Goal: Task Accomplishment & Management: Manage account settings

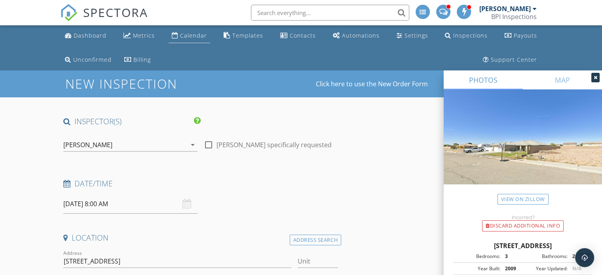
click at [195, 33] on div "Calendar" at bounding box center [193, 36] width 27 height 8
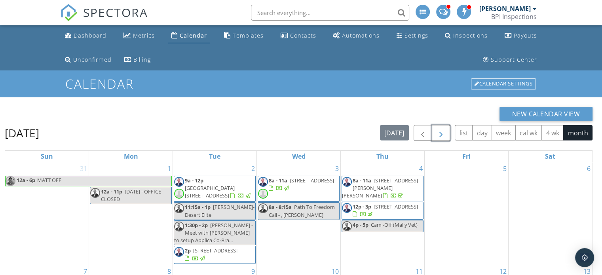
click at [440, 133] on span "button" at bounding box center [440, 133] width 9 height 9
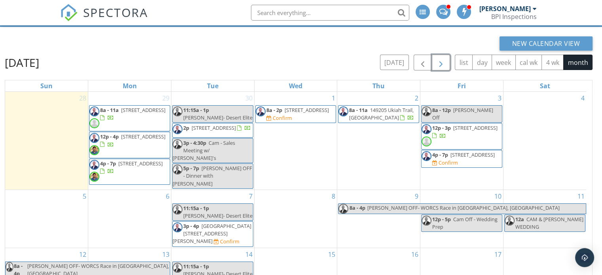
scroll to position [69, 0]
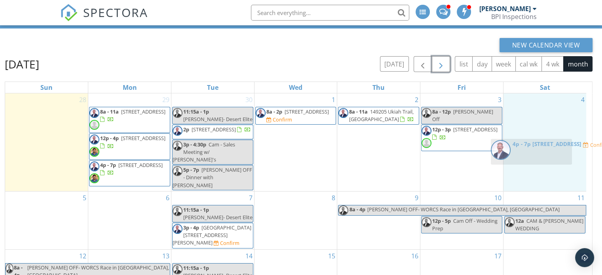
drag, startPoint x: 472, startPoint y: 156, endPoint x: 541, endPoint y: 150, distance: 69.9
click at [541, 150] on body "SPECTORA Coy Bradstreet BPI Inspections Role: Inspector Change Role Dashboard N…" at bounding box center [301, 133] width 602 height 405
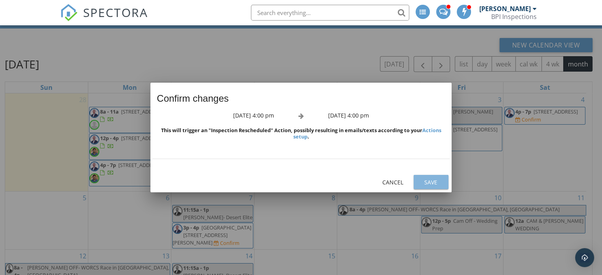
click at [421, 184] on div "Save" at bounding box center [431, 182] width 22 height 8
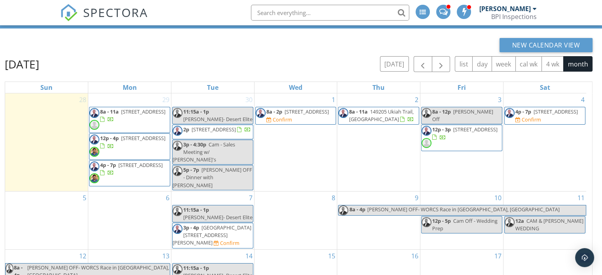
click at [555, 115] on span "75724 Montage Pkwy, Palm Desert 92211" at bounding box center [555, 111] width 44 height 7
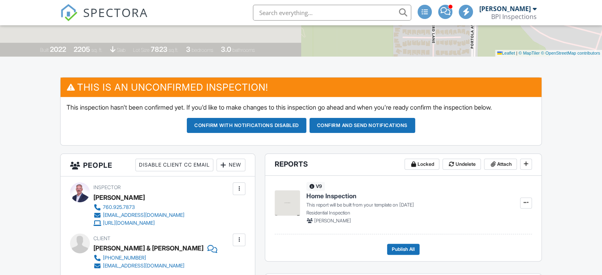
scroll to position [166, 0]
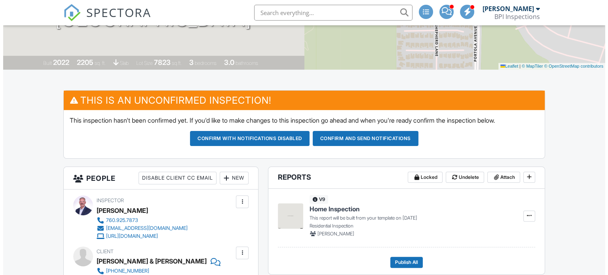
scroll to position [57, 0]
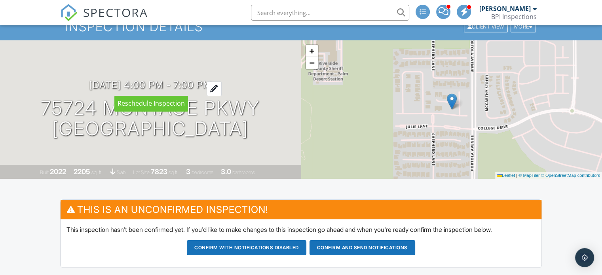
click at [222, 87] on div at bounding box center [213, 88] width 15 height 15
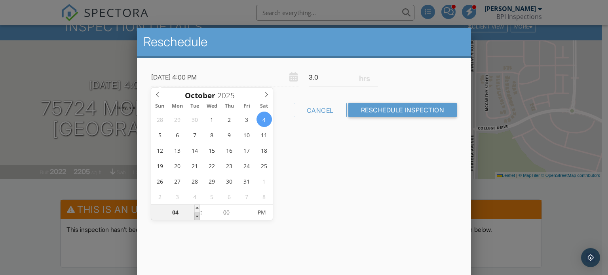
type input "10/04/2025 3:00 PM"
type input "03"
click at [198, 214] on span at bounding box center [197, 216] width 6 height 8
type input "10/04/2025 2:00 PM"
type input "02"
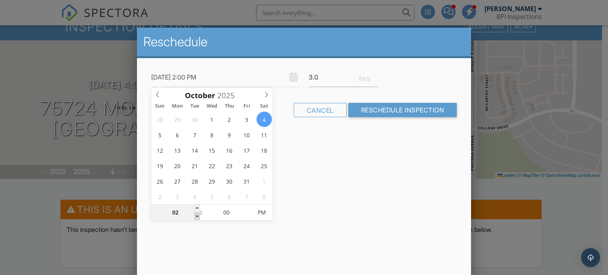
click at [198, 214] on span at bounding box center [197, 216] width 6 height 8
type input "10/04/2025 1:00 PM"
type input "01"
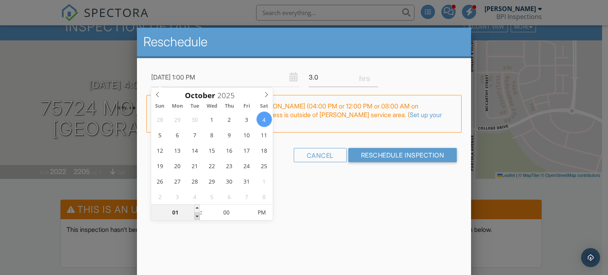
click at [198, 214] on span at bounding box center [197, 216] width 6 height 8
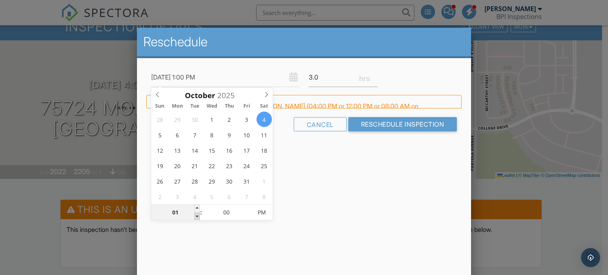
type input "10/04/2025 12:00 PM"
type input "12"
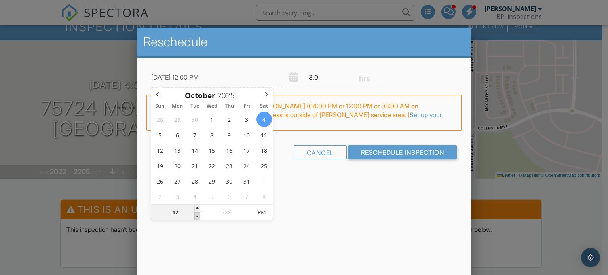
click at [198, 214] on span at bounding box center [197, 216] width 6 height 8
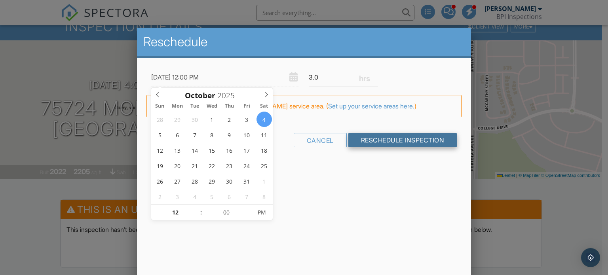
click at [388, 141] on input "Reschedule Inspection" at bounding box center [402, 140] width 109 height 14
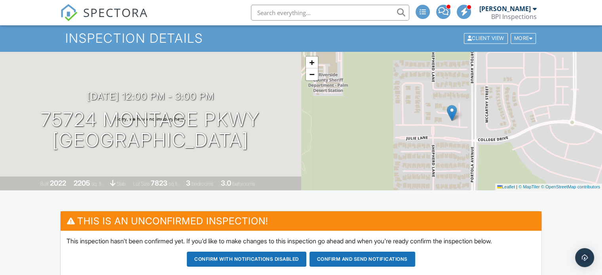
scroll to position [182, 0]
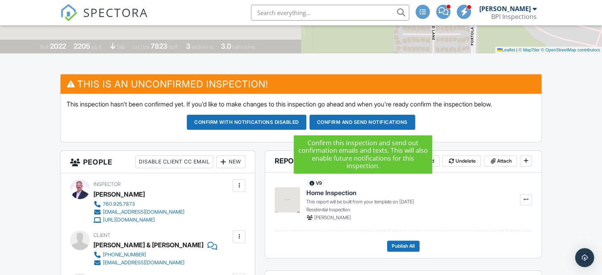
drag, startPoint x: 363, startPoint y: 122, endPoint x: 375, endPoint y: 117, distance: 12.8
click at [375, 117] on button "Confirm and send notifications" at bounding box center [362, 122] width 106 height 15
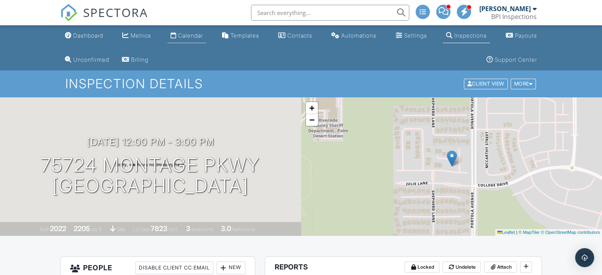
click at [181, 33] on div "Calendar" at bounding box center [190, 35] width 25 height 7
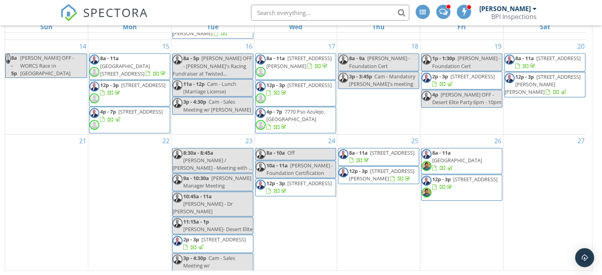
scroll to position [331, 0]
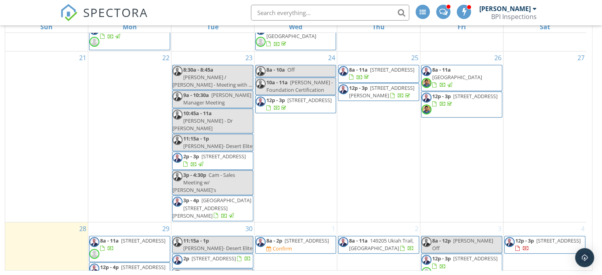
click at [287, 237] on span "[STREET_ADDRESS]" at bounding box center [306, 240] width 44 height 7
